Goal: Information Seeking & Learning: Learn about a topic

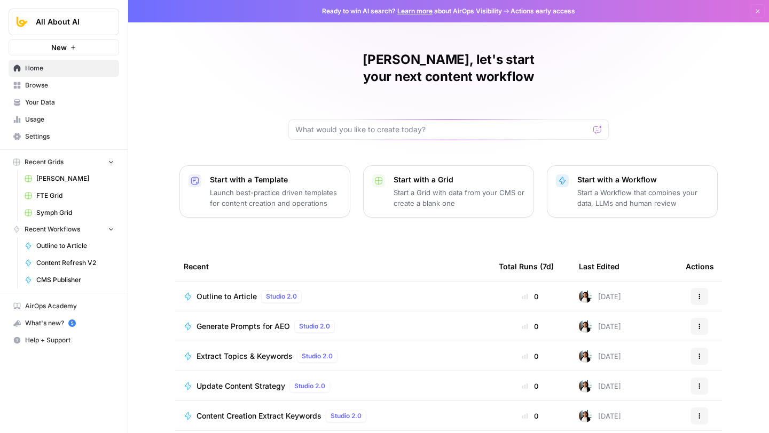
click at [32, 84] on span "Browse" at bounding box center [69, 86] width 89 height 10
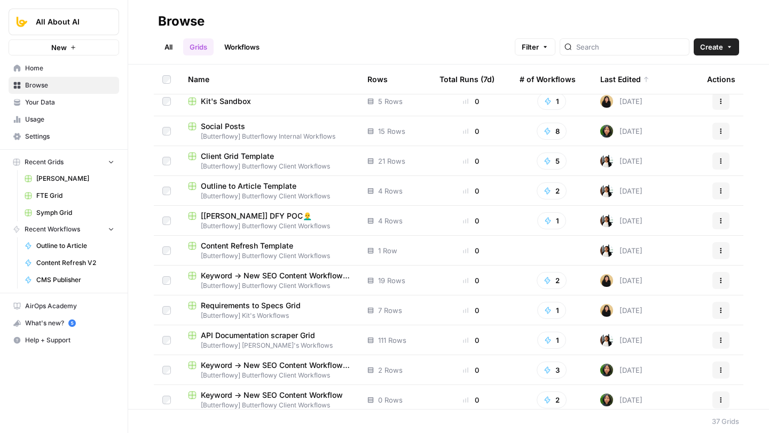
scroll to position [164, 0]
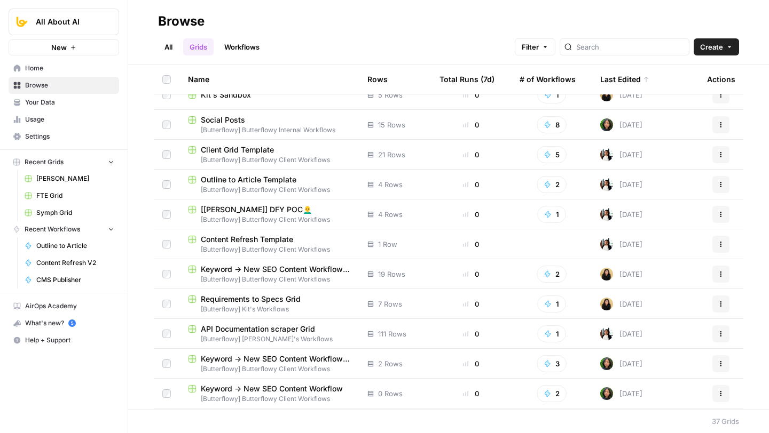
click at [270, 328] on span "API Documentation scraper Grid" at bounding box center [258, 329] width 114 height 11
